Goal: Check status

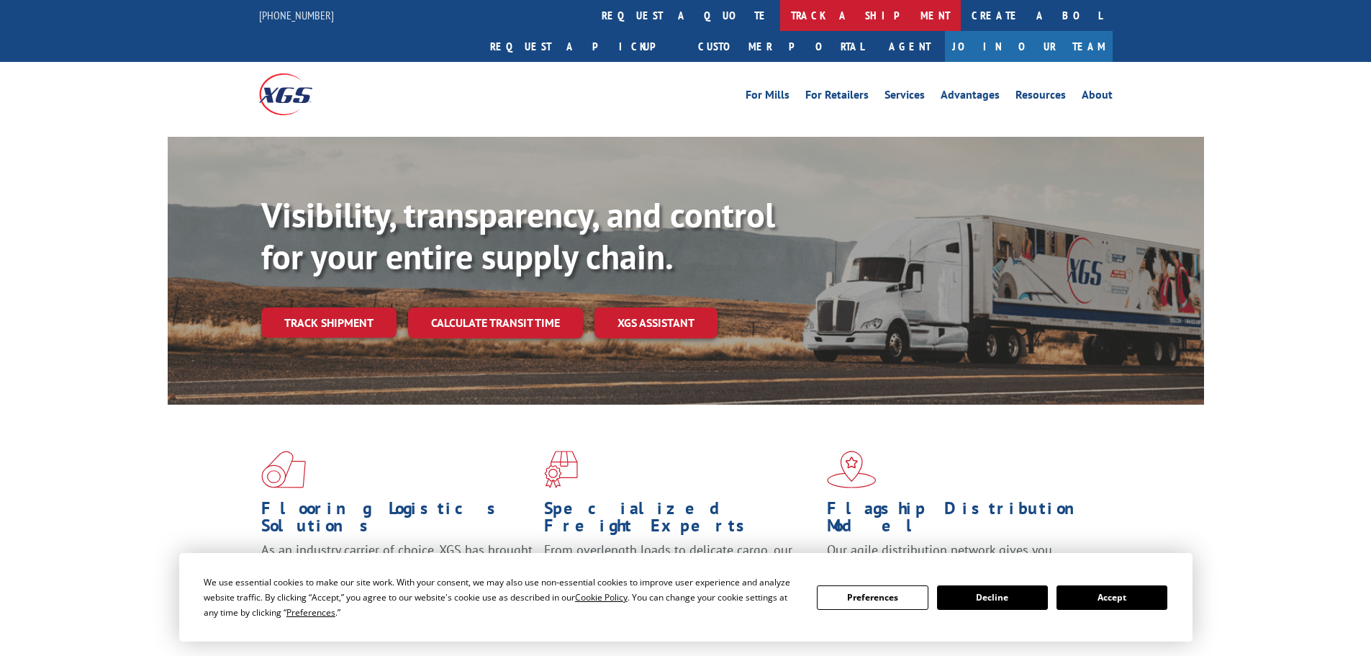
click at [780, 19] on link "track a shipment" at bounding box center [870, 15] width 181 height 31
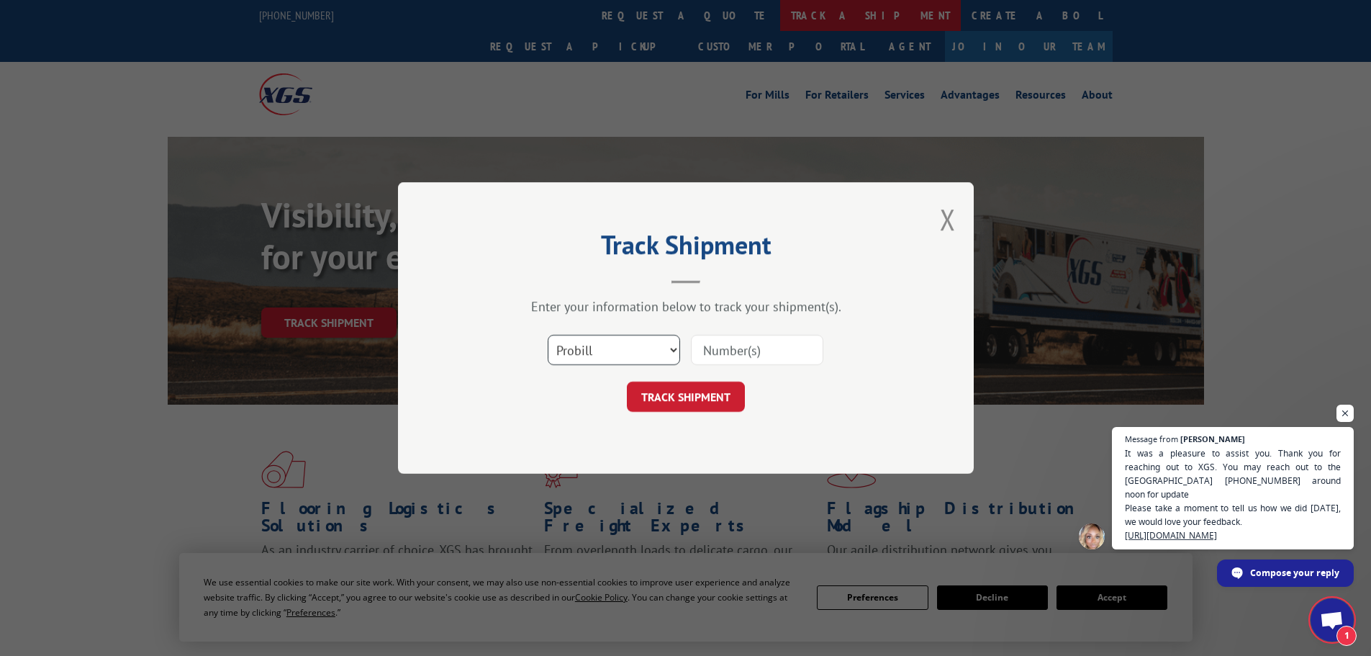
scroll to position [384, 0]
click at [603, 358] on select "Select category... Probill BOL PO" at bounding box center [614, 350] width 132 height 30
select select "bol"
click at [548, 335] on select "Select category... Probill BOL PO" at bounding box center [614, 350] width 132 height 30
click at [715, 362] on input at bounding box center [757, 350] width 132 height 30
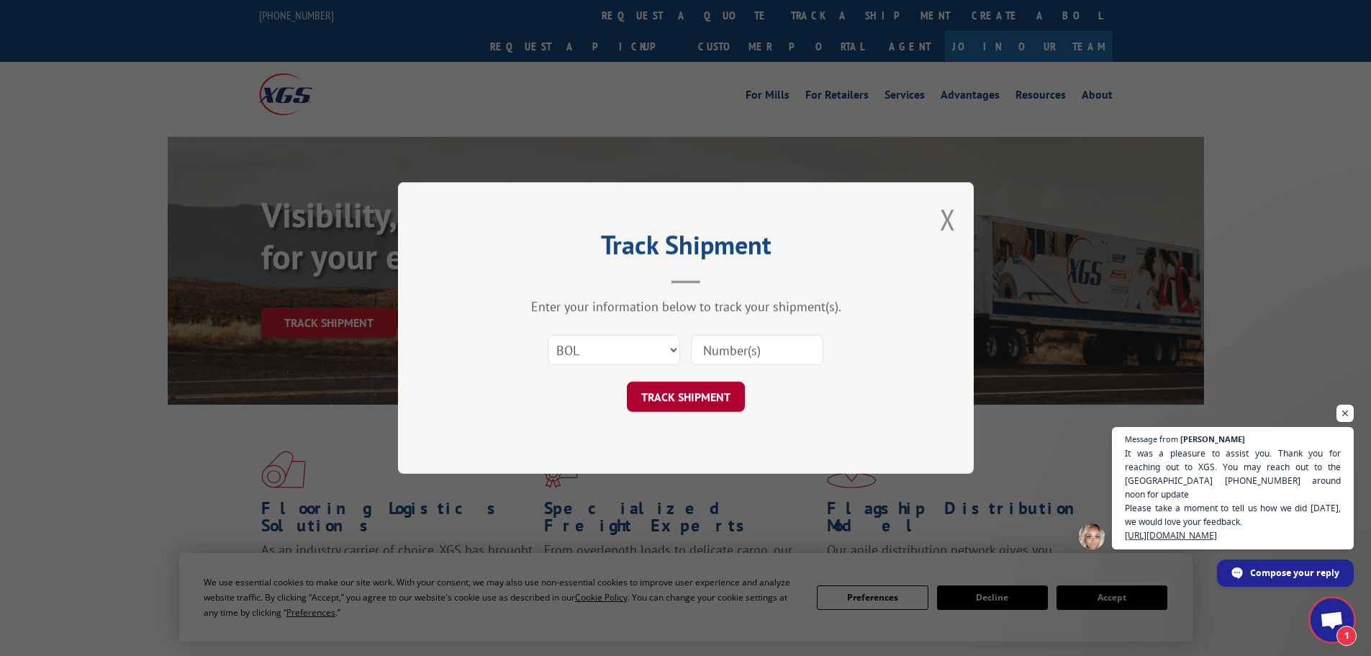
paste input "5629689"
type input "5629689"
click at [696, 402] on button "TRACK SHIPMENT" at bounding box center [686, 396] width 118 height 30
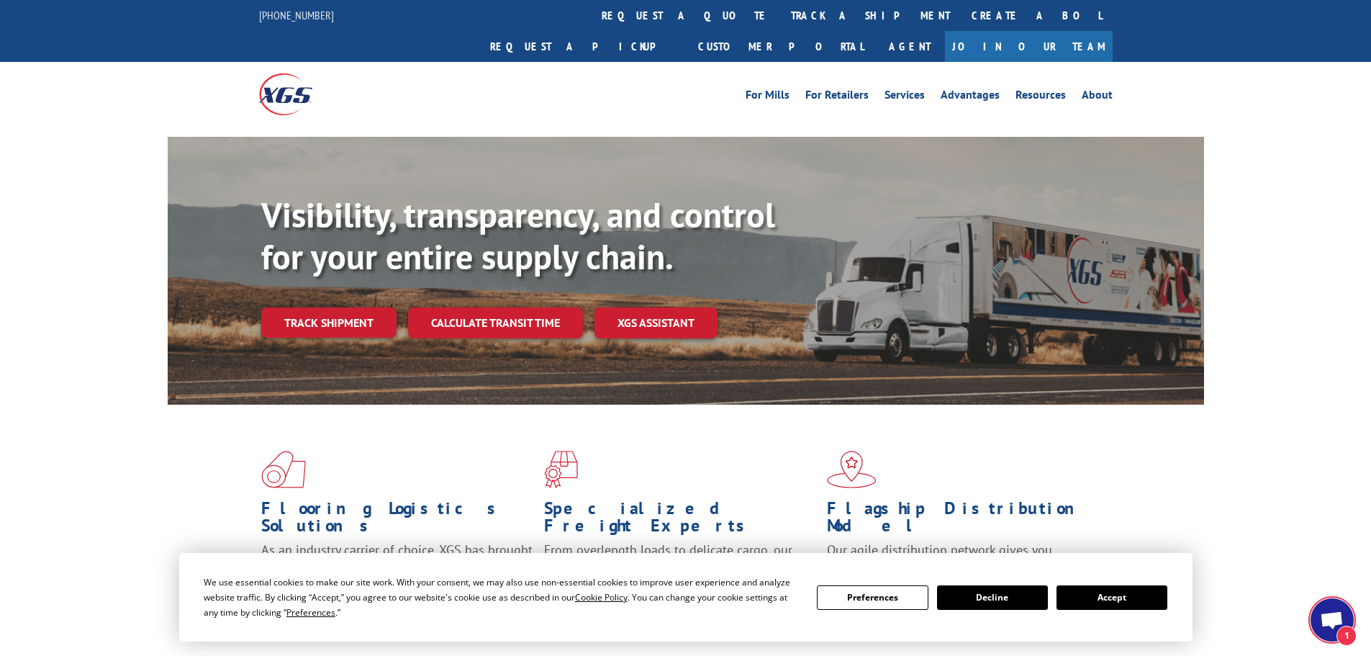
scroll to position [384, 0]
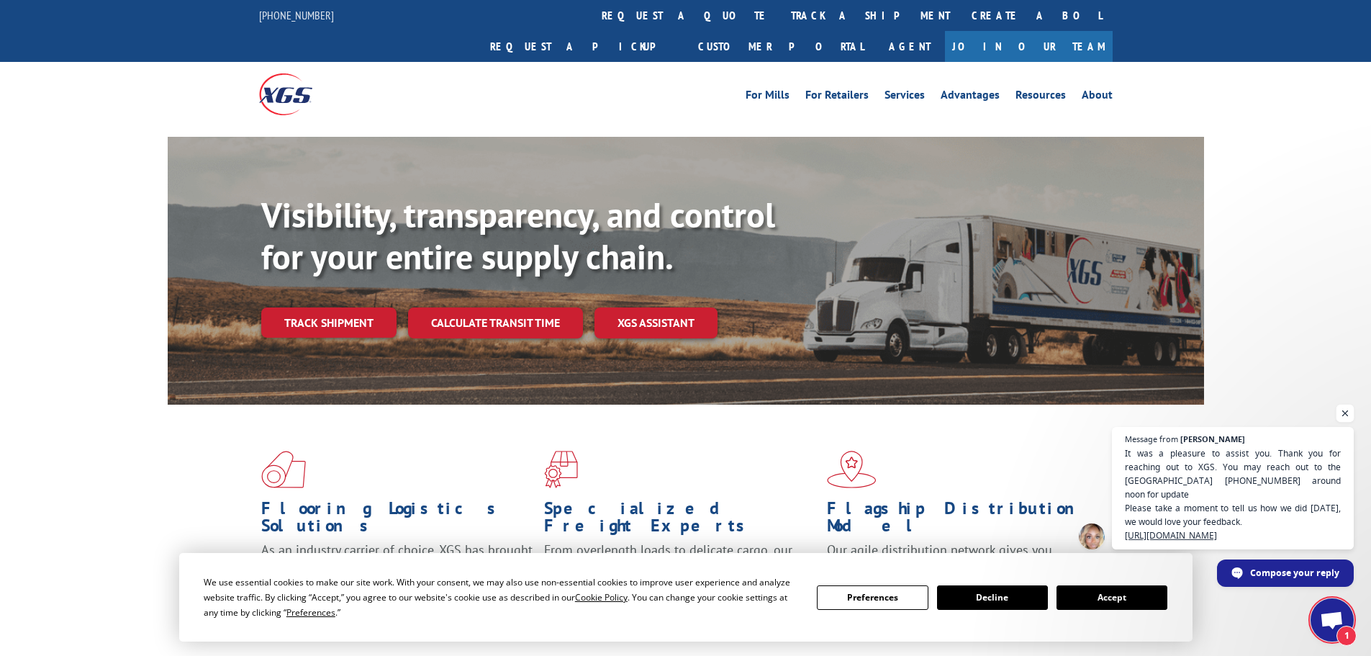
click at [1342, 414] on span "Open chat" at bounding box center [1345, 413] width 18 height 18
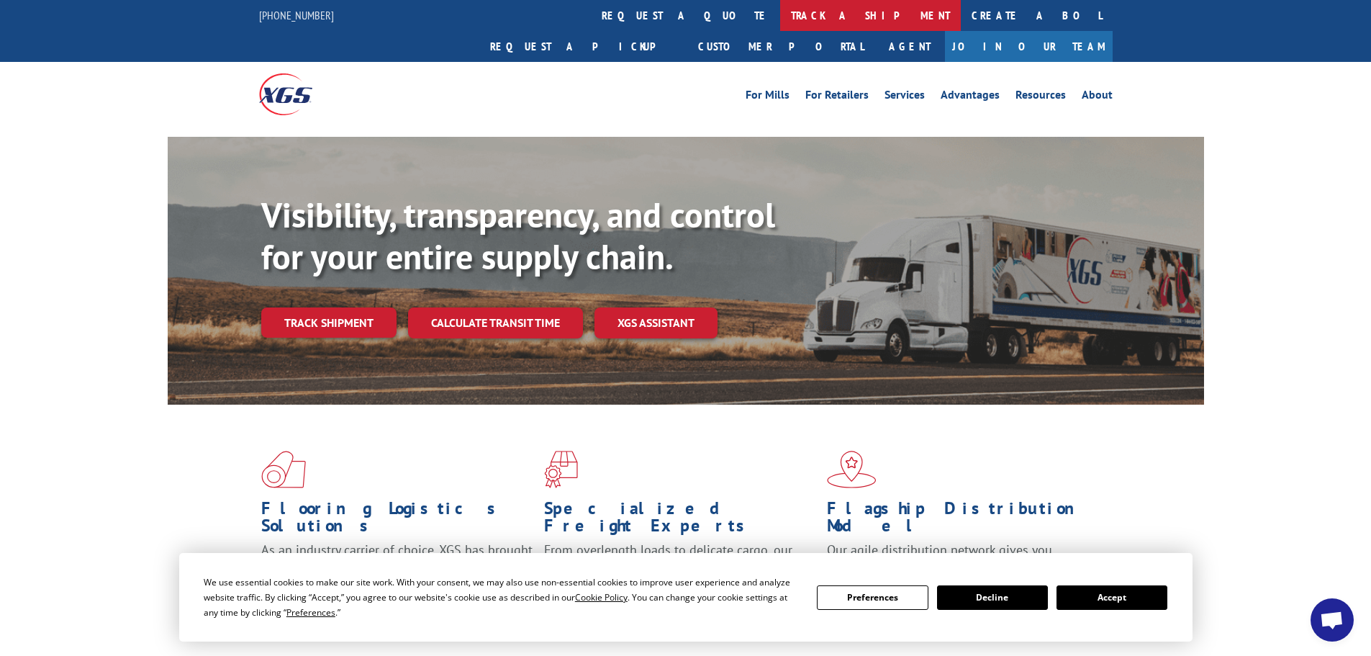
click at [780, 17] on link "track a shipment" at bounding box center [870, 15] width 181 height 31
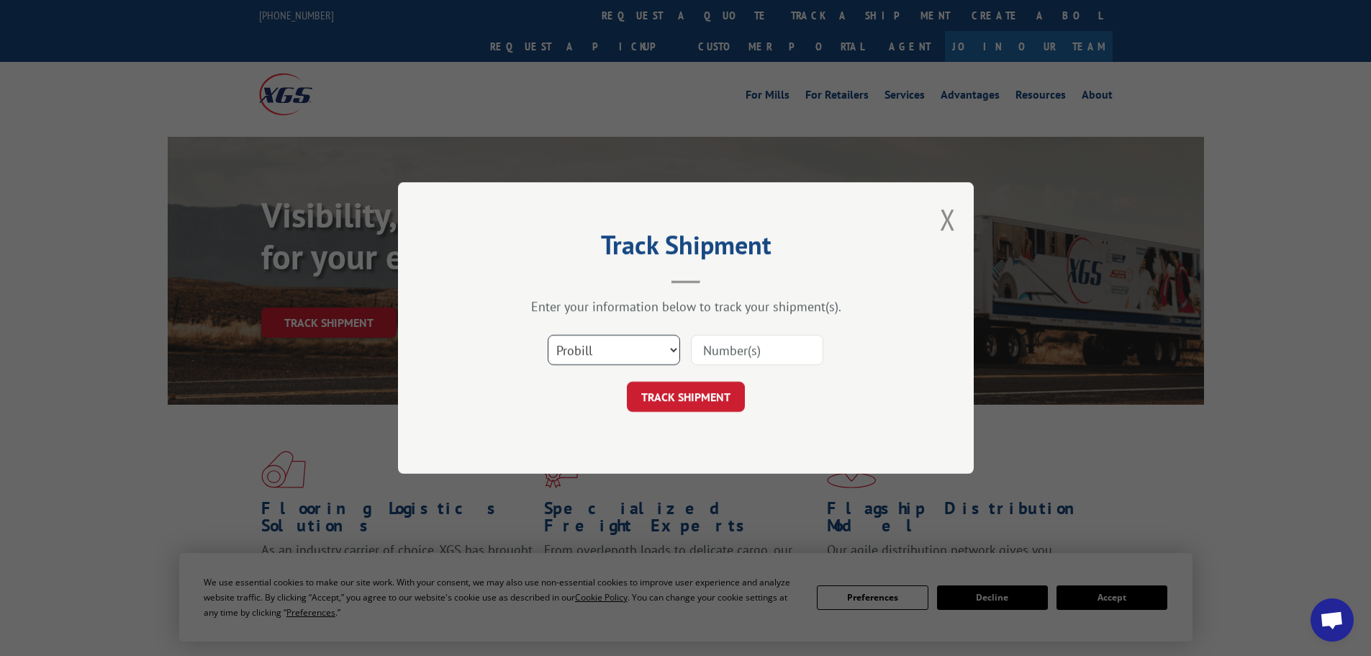
click at [561, 355] on select "Select category... Probill BOL PO" at bounding box center [614, 350] width 132 height 30
select select "bol"
click at [548, 335] on select "Select category... Probill BOL PO" at bounding box center [614, 350] width 132 height 30
click at [714, 351] on input at bounding box center [757, 350] width 132 height 30
paste input "5562621"
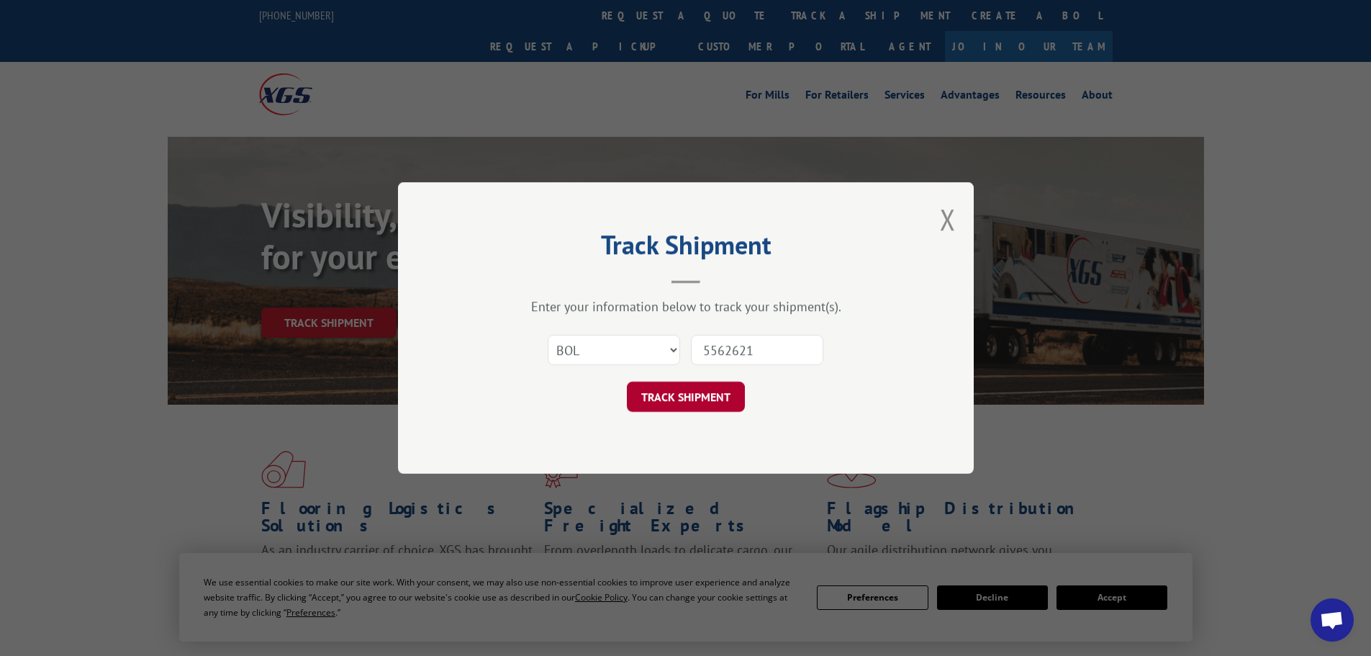
type input "5562621"
click at [705, 389] on button "TRACK SHIPMENT" at bounding box center [686, 396] width 118 height 30
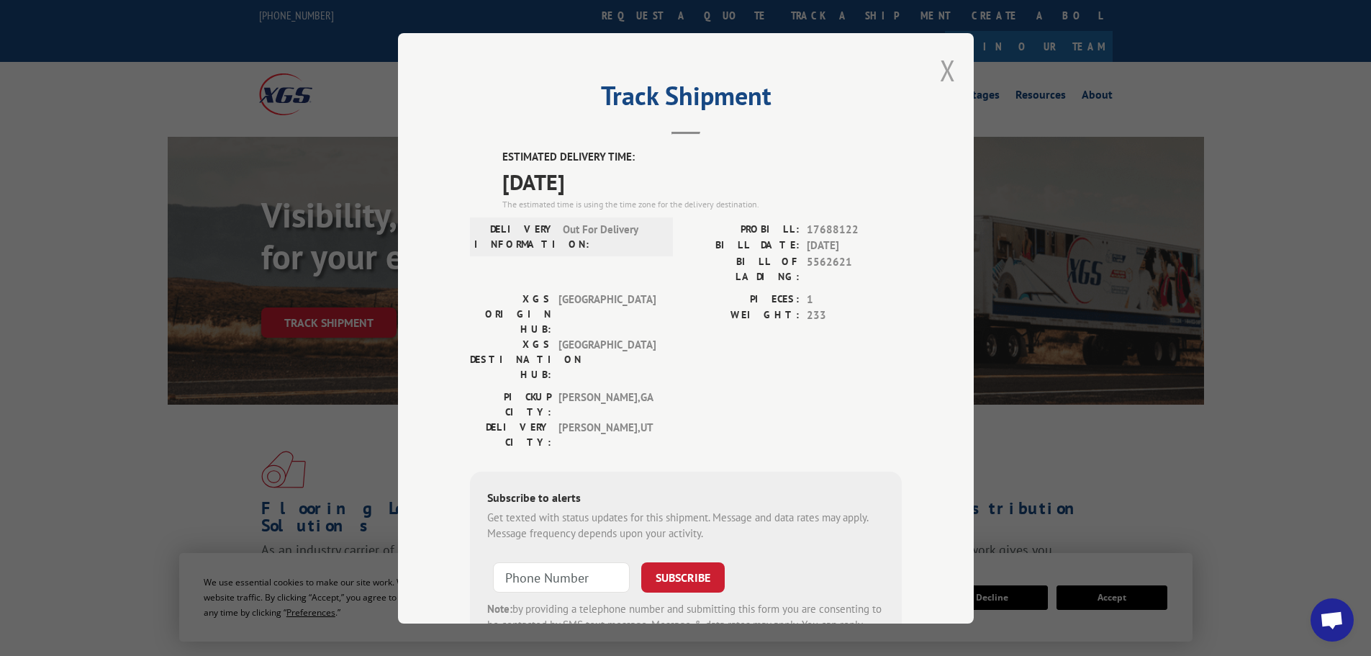
click at [940, 73] on button "Close modal" at bounding box center [948, 70] width 16 height 38
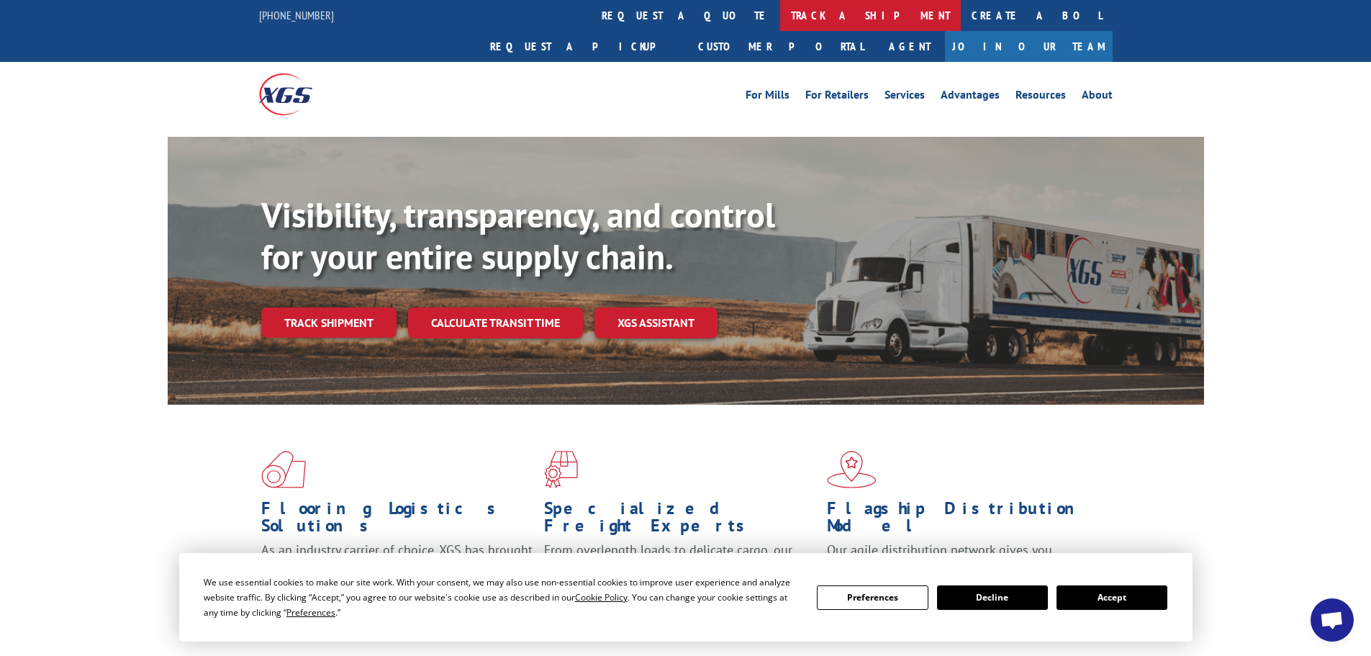
click at [780, 17] on link "track a shipment" at bounding box center [870, 15] width 181 height 31
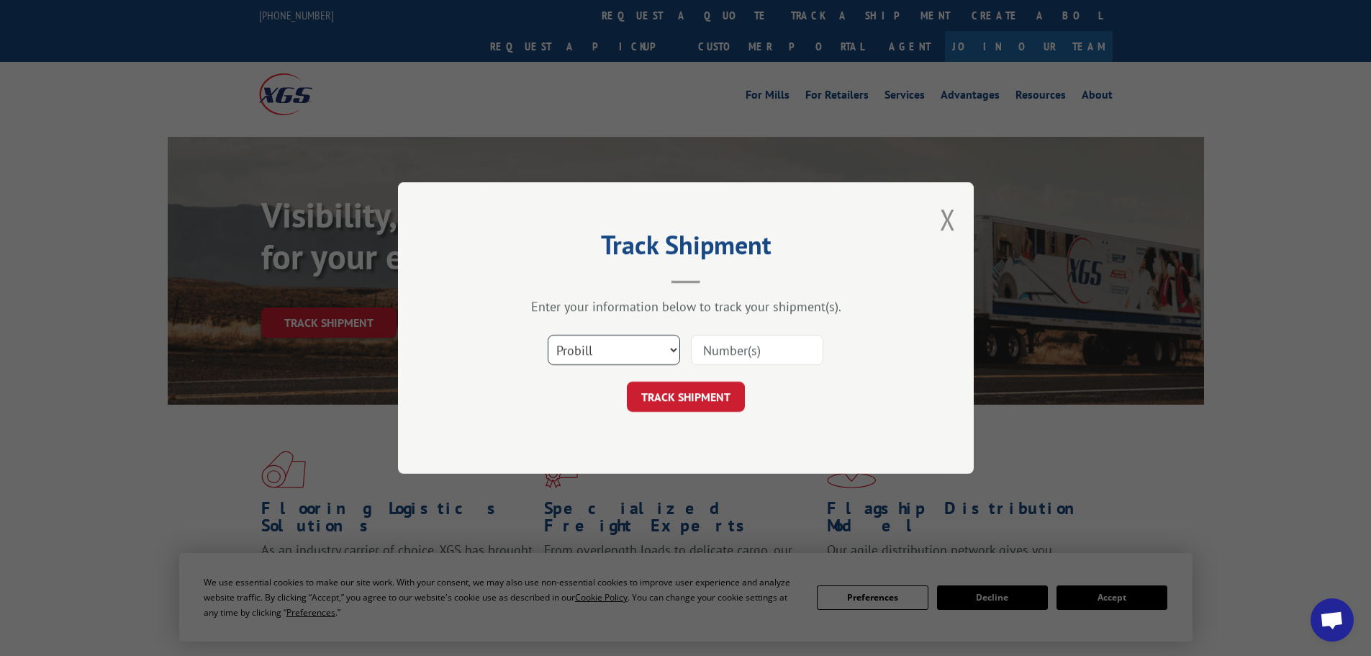
click at [602, 343] on select "Select category... Probill BOL PO" at bounding box center [614, 350] width 132 height 30
select select "bol"
click at [548, 335] on select "Select category... Probill BOL PO" at bounding box center [614, 350] width 132 height 30
click at [738, 355] on input at bounding box center [757, 350] width 132 height 30
paste input "5618837"
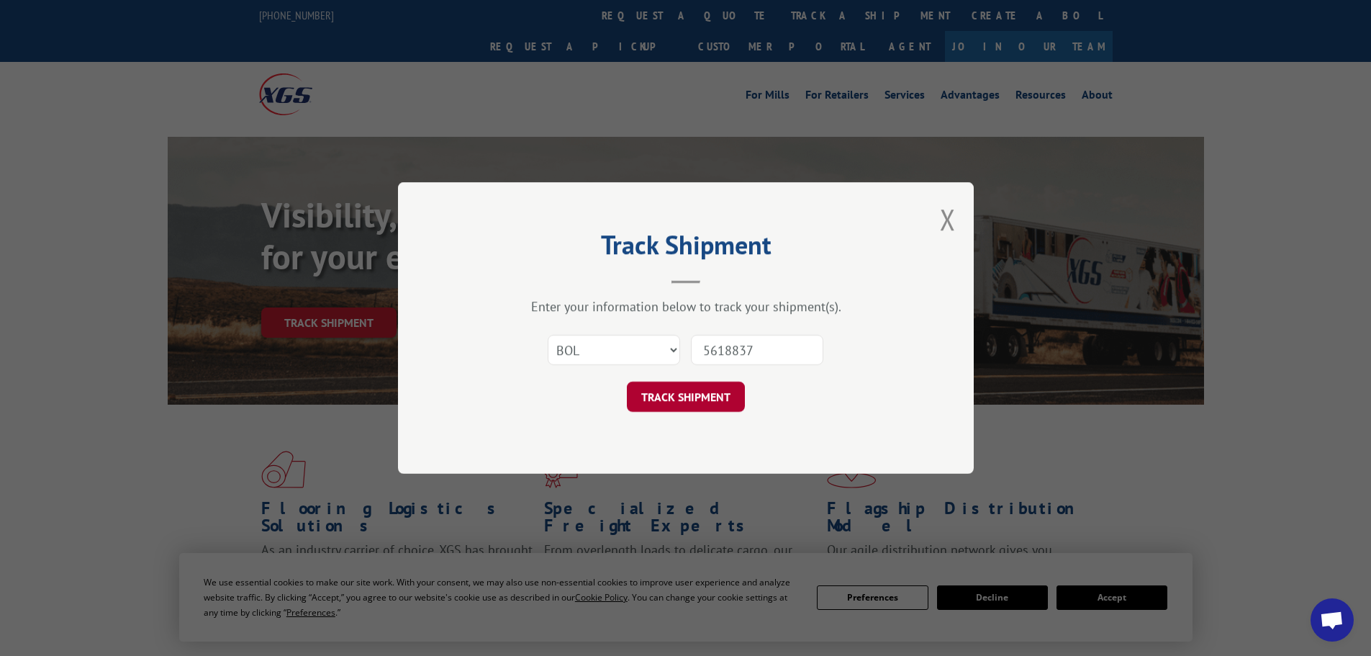
type input "5618837"
click at [707, 391] on button "TRACK SHIPMENT" at bounding box center [686, 396] width 118 height 30
